Goal: Find specific page/section: Find specific page/section

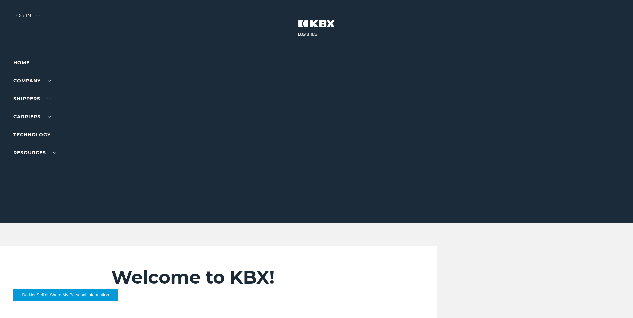
click at [38, 15] on img at bounding box center [38, 16] width 4 height 2
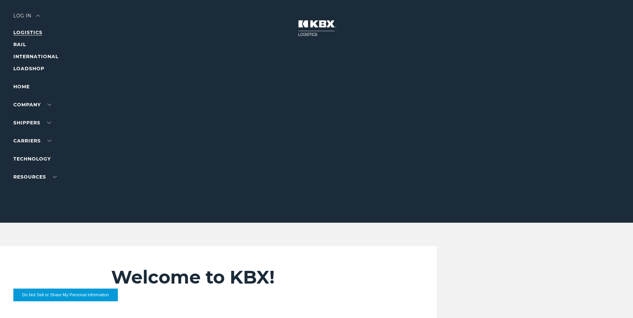
click at [25, 33] on link "LOGISTICS" at bounding box center [27, 32] width 29 height 6
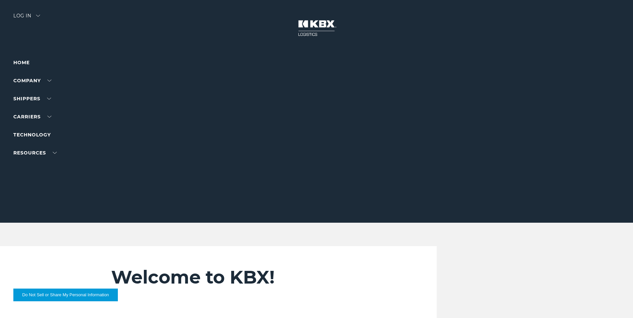
click at [37, 14] on div "Log in" at bounding box center [26, 18] width 27 height 10
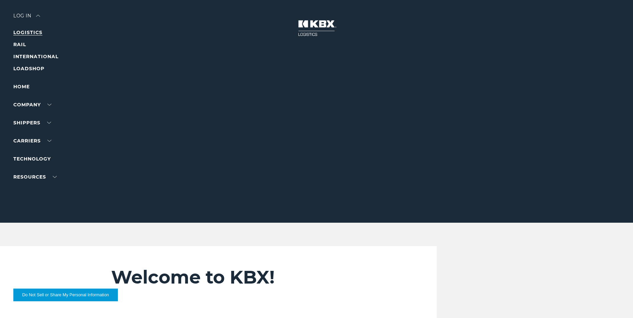
click at [27, 32] on link "LOGISTICS" at bounding box center [27, 32] width 29 height 6
